Goal: Information Seeking & Learning: Check status

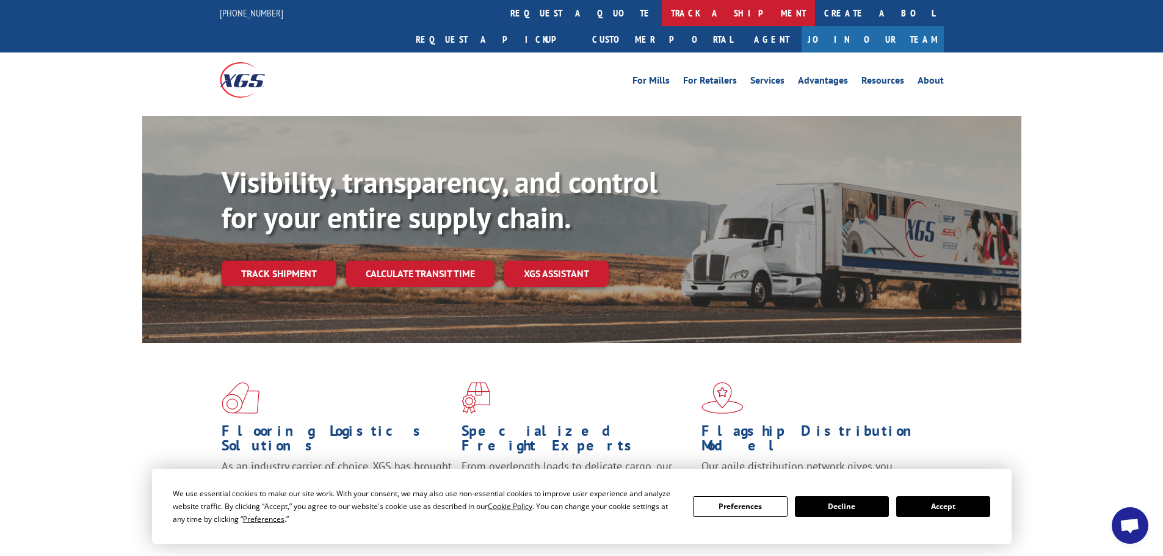
click at [662, 16] on link "track a shipment" at bounding box center [738, 13] width 153 height 26
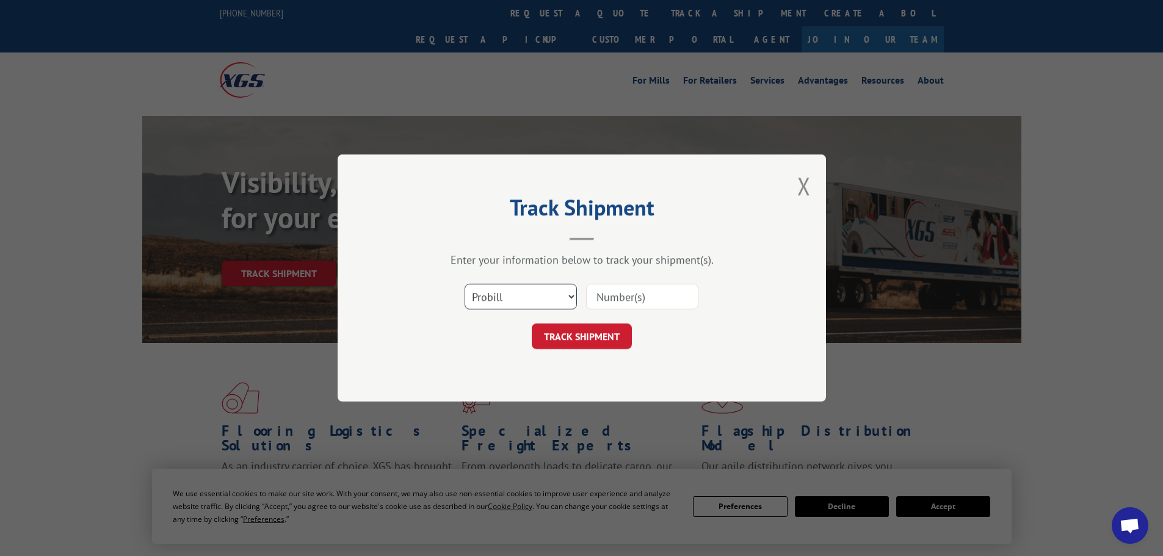
click at [519, 296] on select "Select category... Probill BOL PO" at bounding box center [521, 297] width 112 height 26
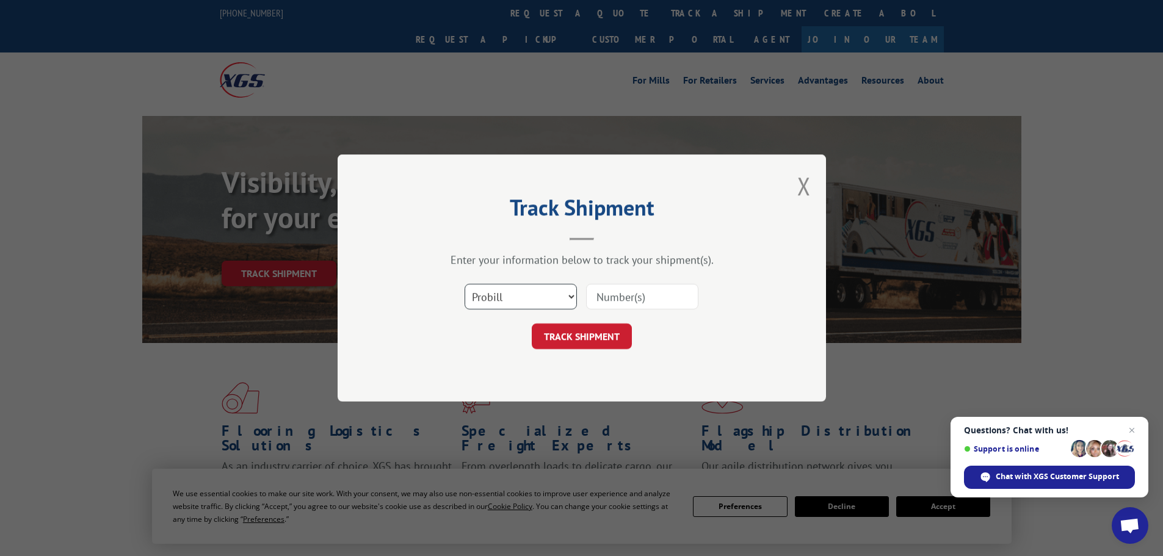
select select "bol"
click at [465, 284] on select "Select category... Probill BOL PO" at bounding box center [521, 297] width 112 height 26
click at [620, 302] on input at bounding box center [642, 297] width 112 height 26
paste input "5535732"
type input "5535732"
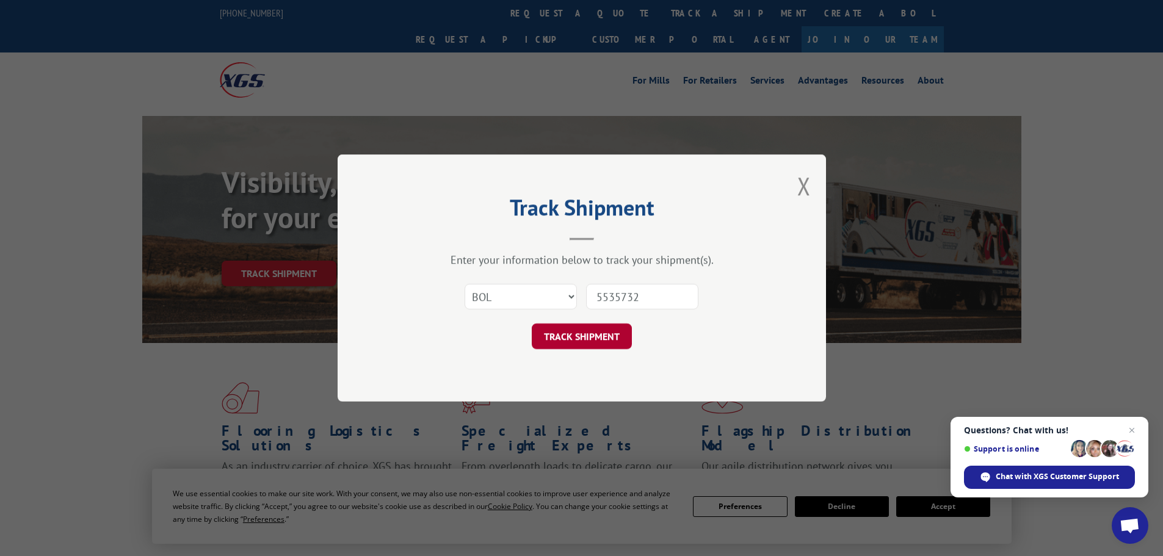
click at [589, 333] on button "TRACK SHIPMENT" at bounding box center [582, 337] width 100 height 26
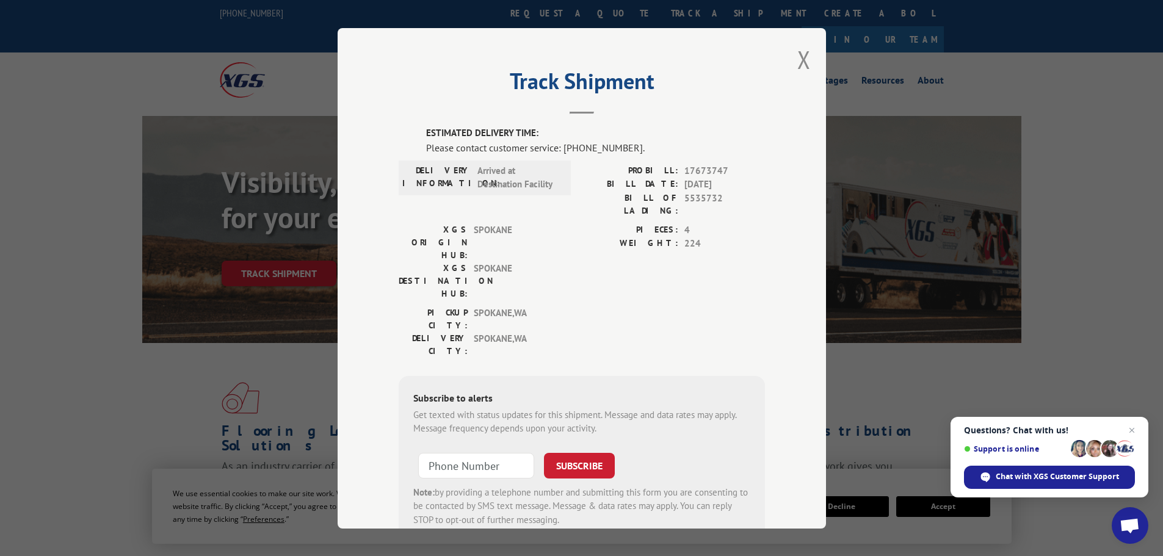
drag, startPoint x: 802, startPoint y: 58, endPoint x: 738, endPoint y: 40, distance: 66.7
click at [802, 58] on button "Close modal" at bounding box center [803, 59] width 13 height 32
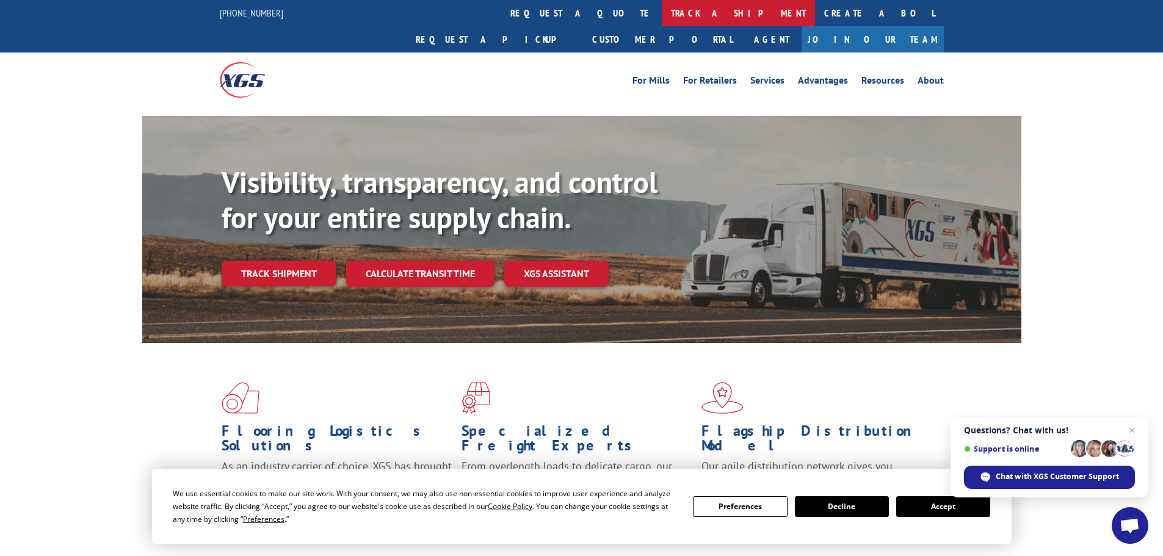
click at [662, 15] on link "track a shipment" at bounding box center [738, 13] width 153 height 26
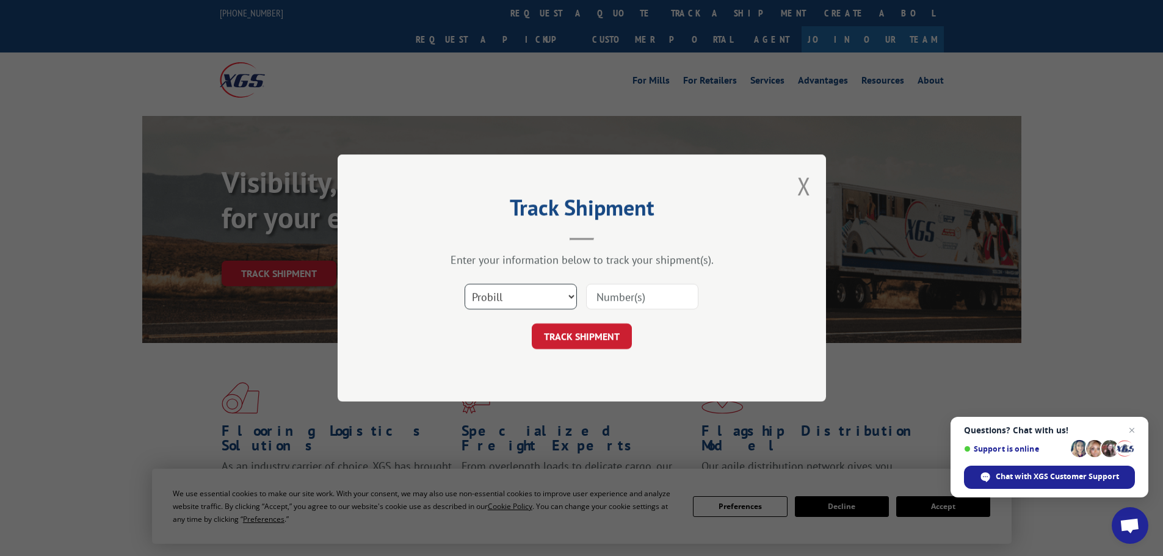
click at [540, 303] on select "Select category... Probill BOL PO" at bounding box center [521, 297] width 112 height 26
select select "bol"
click at [465, 284] on select "Select category... Probill BOL PO" at bounding box center [521, 297] width 112 height 26
click at [621, 294] on input at bounding box center [642, 297] width 112 height 26
paste input "5535733"
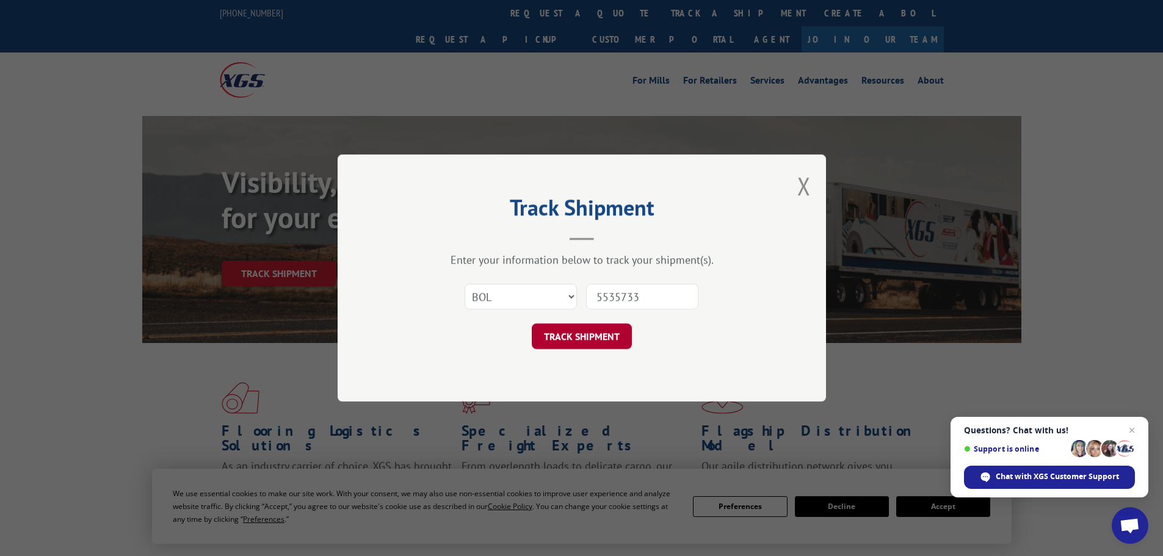
type input "5535733"
click at [597, 338] on button "TRACK SHIPMENT" at bounding box center [582, 337] width 100 height 26
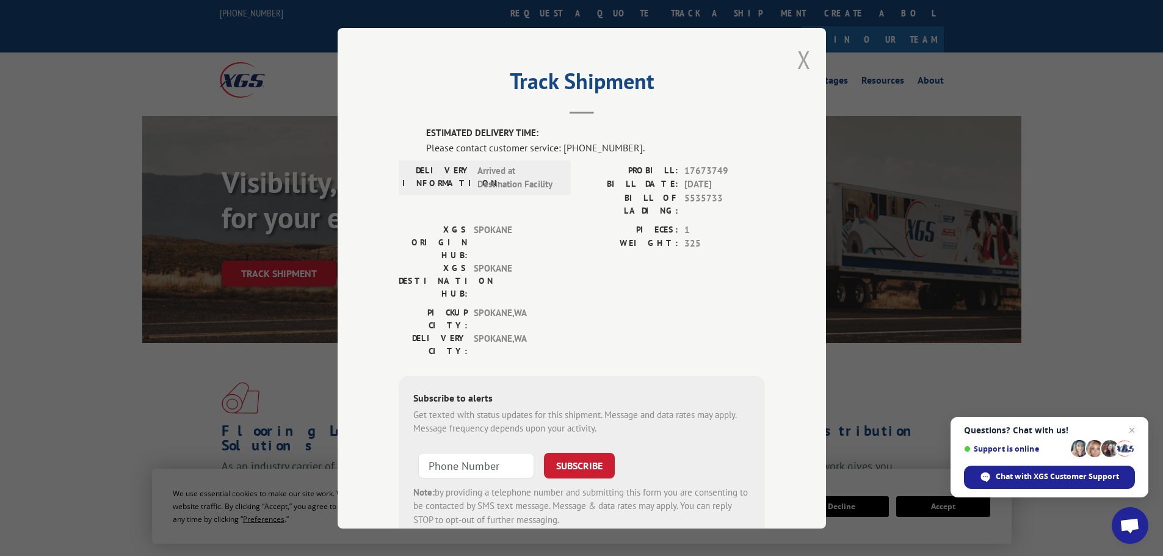
click at [802, 62] on button "Close modal" at bounding box center [803, 59] width 13 height 32
